Goal: Check status: Check status

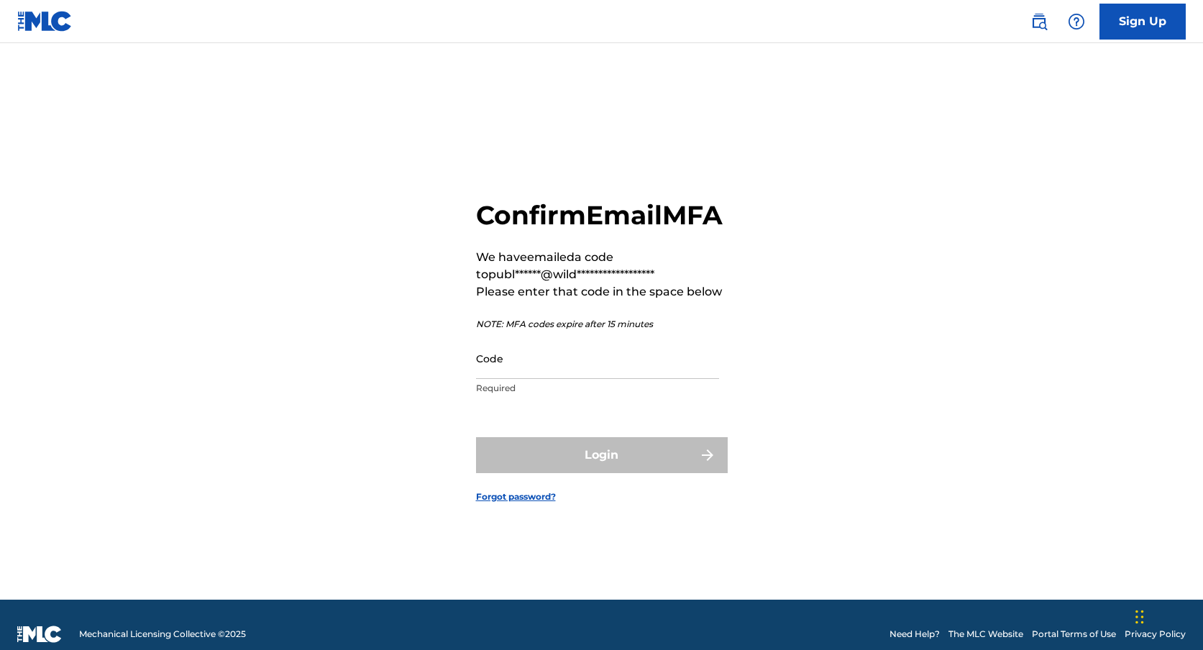
click at [535, 368] on input "Code" at bounding box center [597, 358] width 243 height 41
paste input "157757"
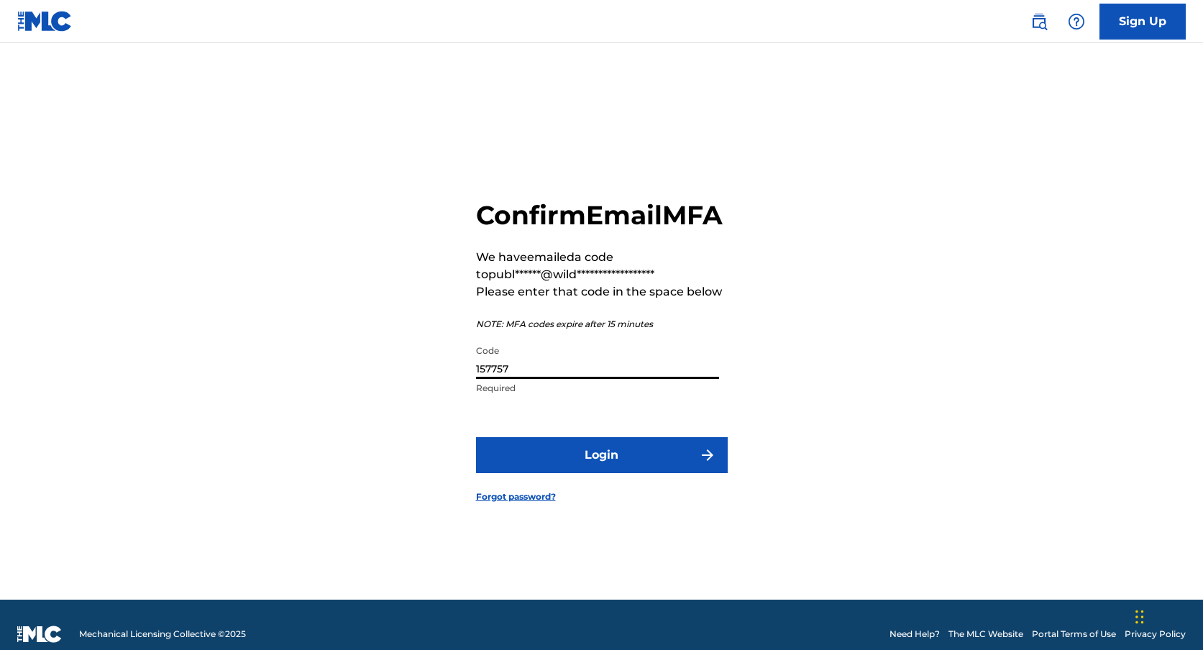
type input "157757"
click at [557, 464] on button "Login" at bounding box center [602, 455] width 252 height 36
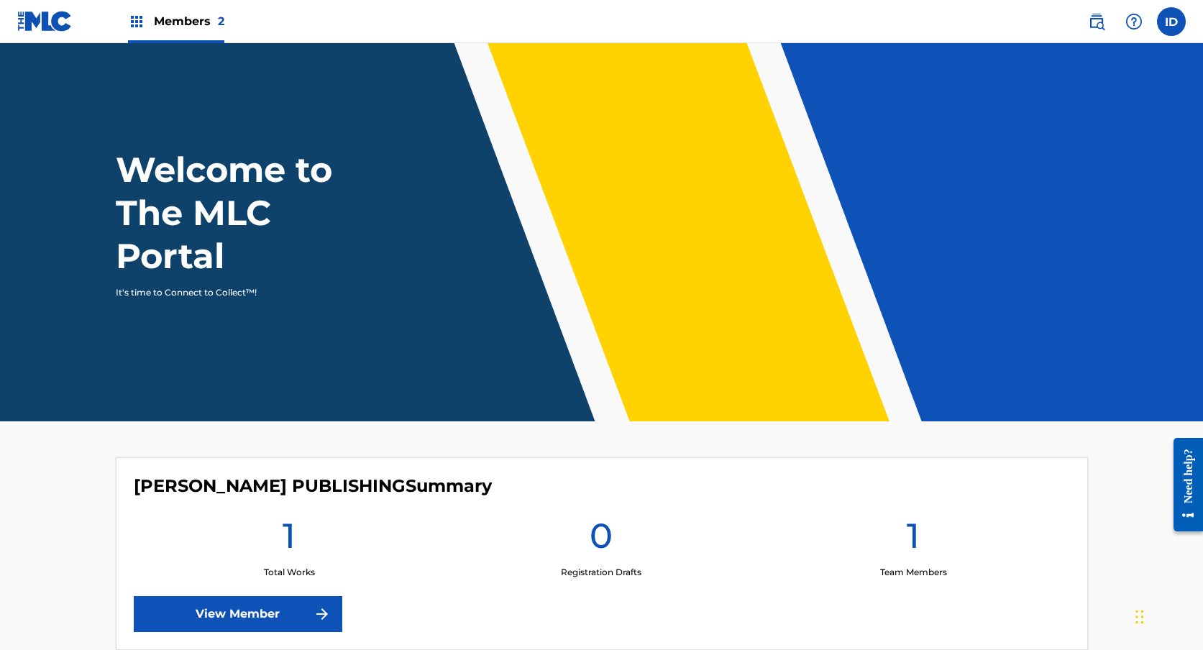
scroll to position [296, 0]
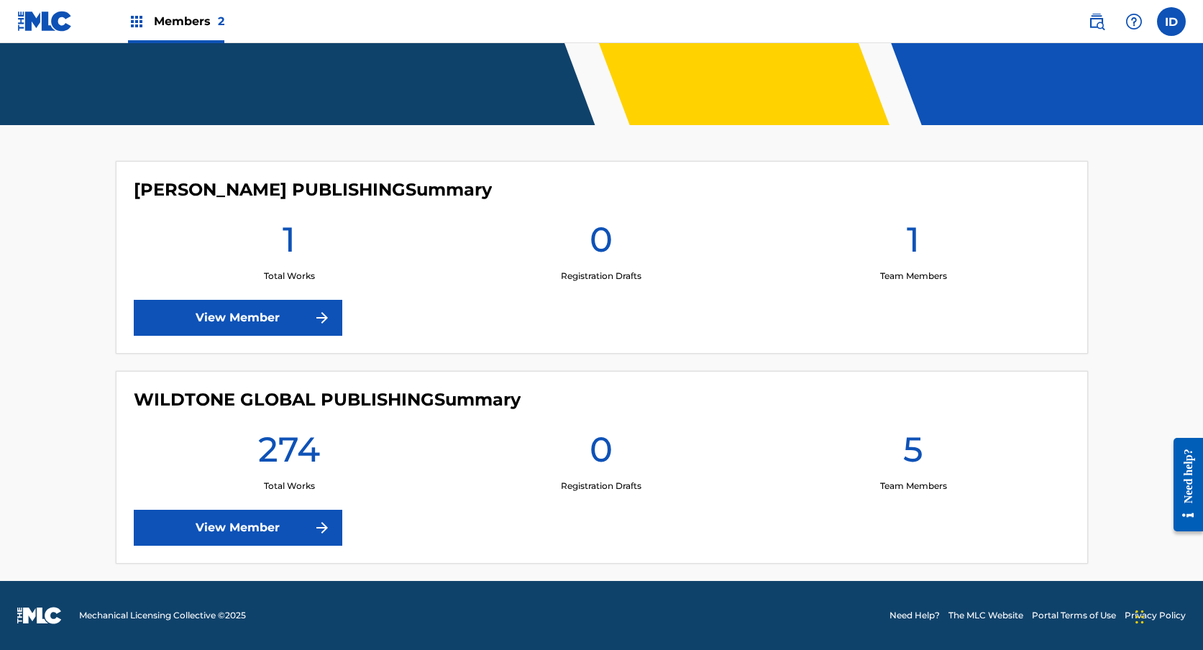
click at [258, 536] on link "View Member" at bounding box center [238, 528] width 209 height 36
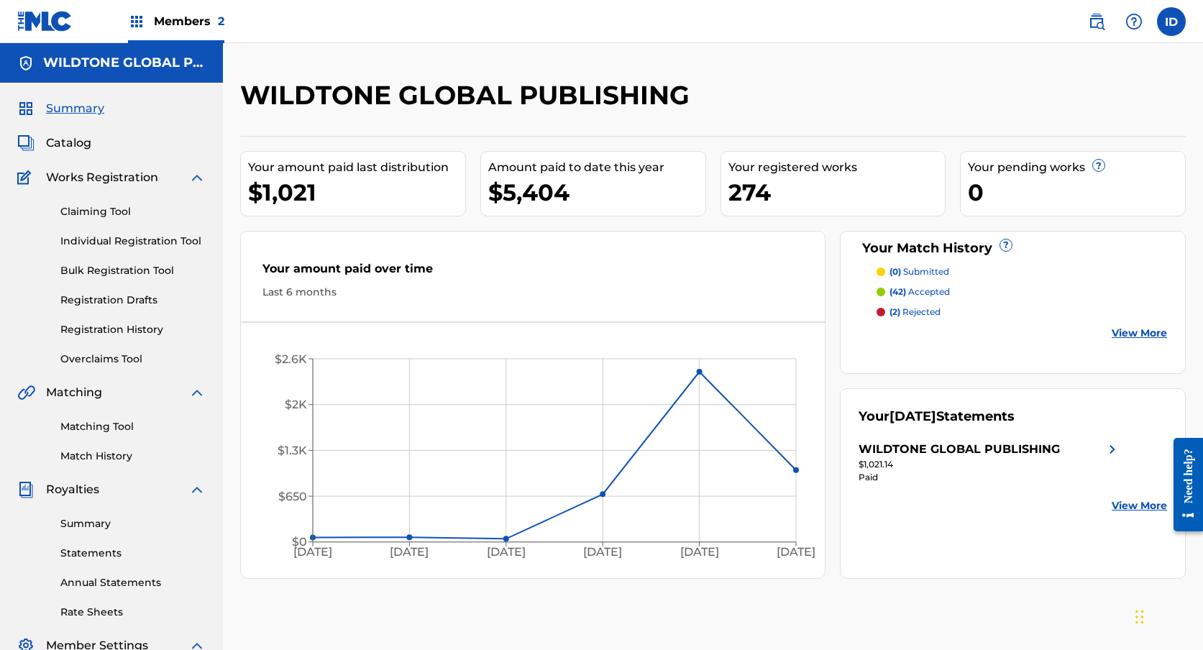
click at [120, 330] on link "Registration History" at bounding box center [132, 329] width 145 height 15
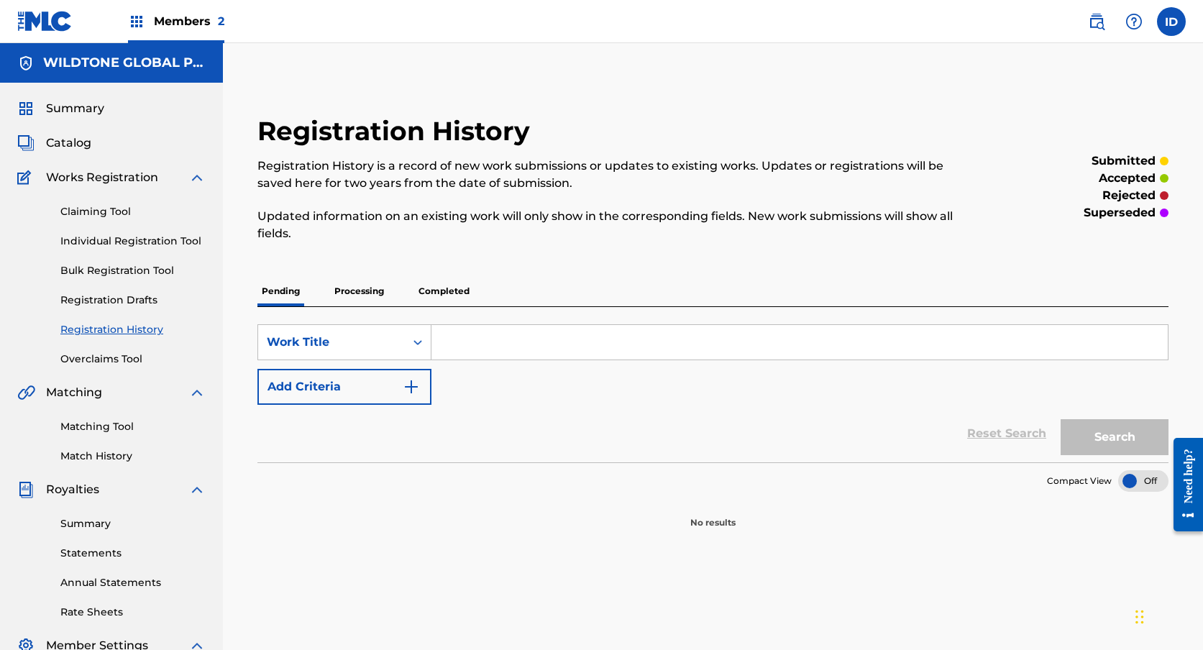
click at [375, 296] on p "Processing" at bounding box center [359, 291] width 58 height 30
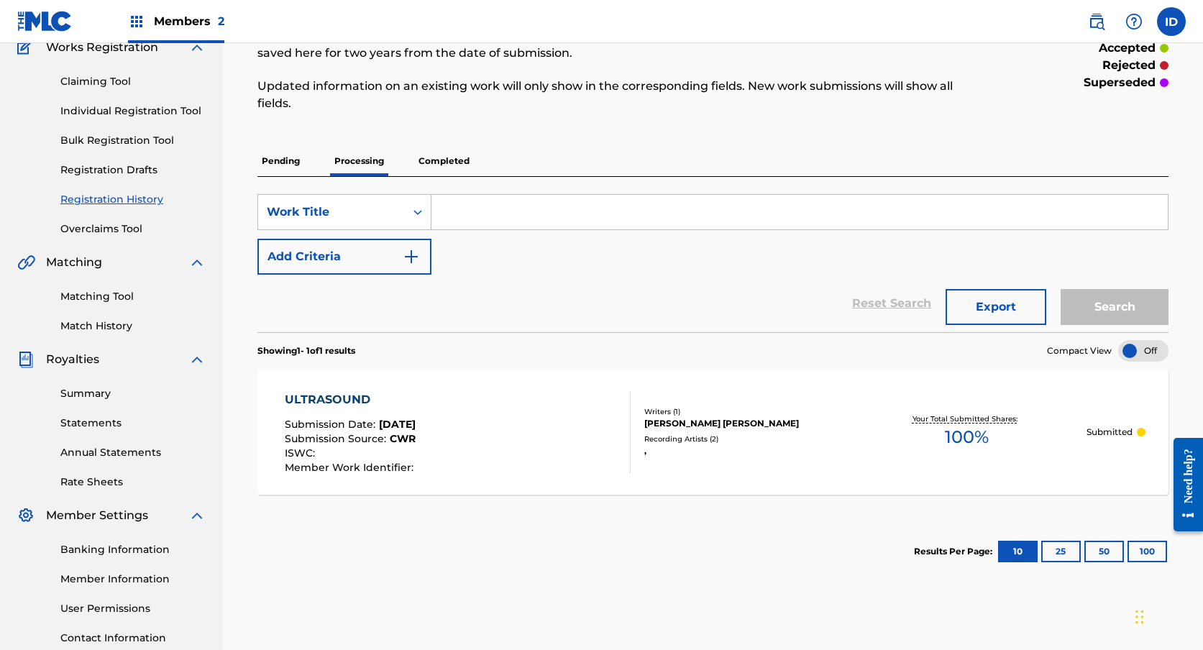
scroll to position [132, 0]
click at [562, 477] on div "ULTRASOUND Submission Date : [DATE] Submission Source : CWR ISWC : Member Work …" at bounding box center [712, 430] width 911 height 126
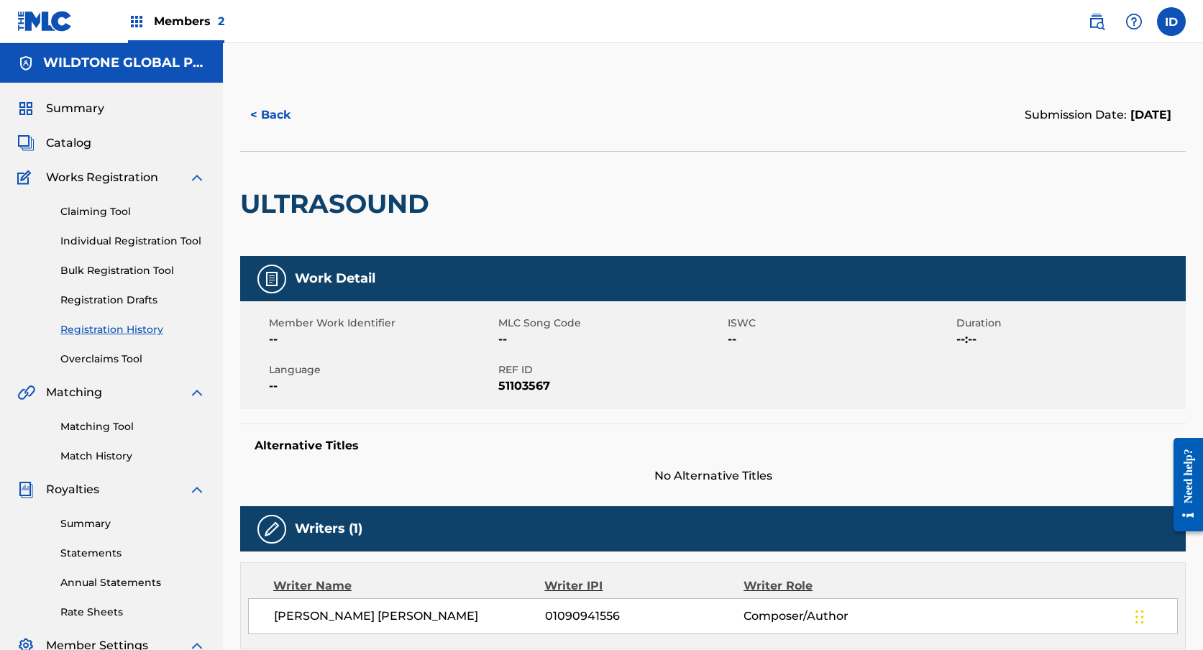
click at [286, 117] on button "< Back" at bounding box center [283, 115] width 86 height 36
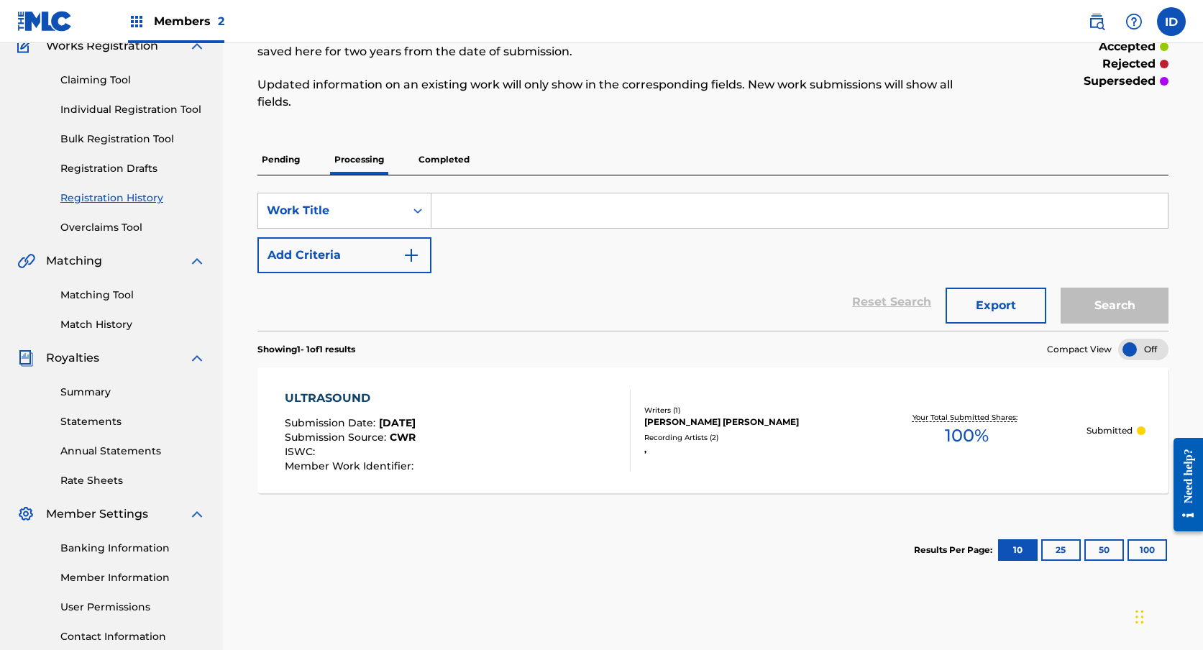
click at [455, 160] on p "Completed" at bounding box center [444, 160] width 60 height 30
